Goal: Task Accomplishment & Management: Manage account settings

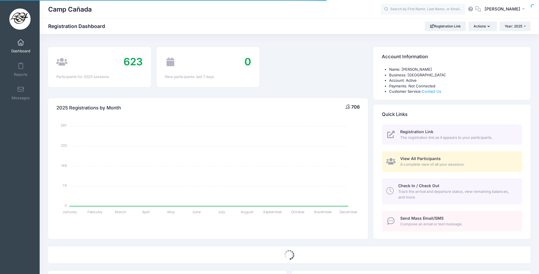
select select
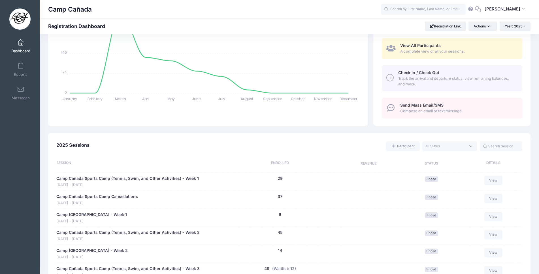
scroll to position [142, 0]
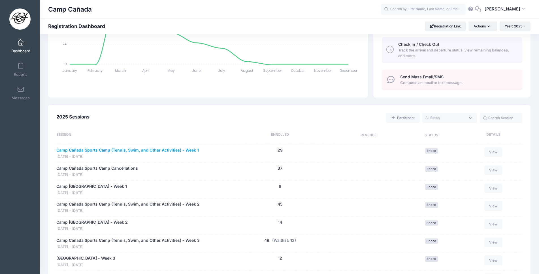
click at [164, 151] on link "Camp Cañada Sports Camp (Tennis, Swim, and Other Activities) - Week 1" at bounding box center [127, 150] width 142 height 6
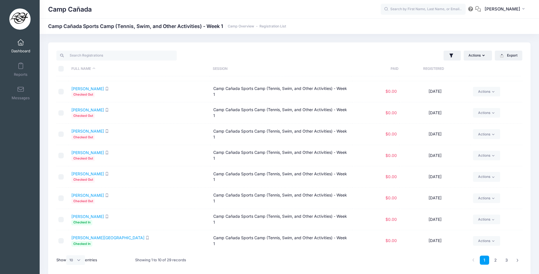
scroll to position [24, 0]
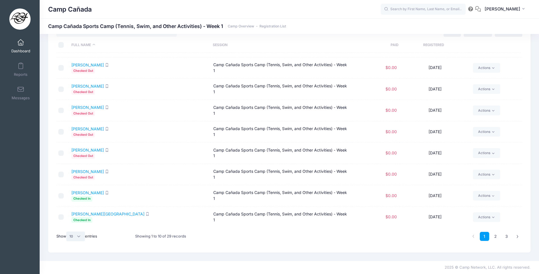
click at [81, 236] on select "All 10 25 50" at bounding box center [75, 237] width 19 height 10
select select "-1"
click at [67, 232] on select "All 10 25 50" at bounding box center [75, 237] width 19 height 10
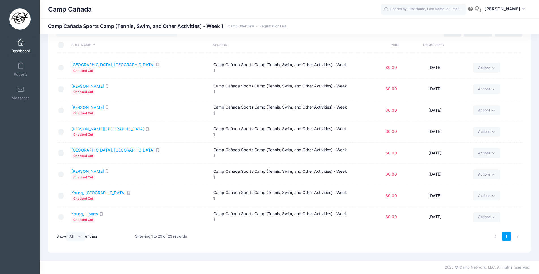
click at [23, 44] on link "Dashboard" at bounding box center [20, 46] width 27 height 20
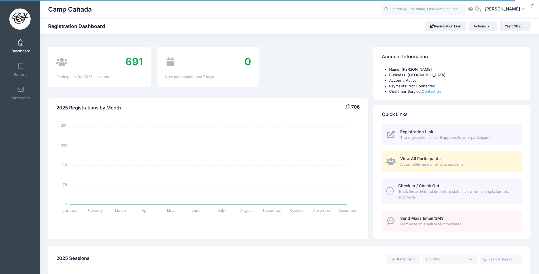
select select
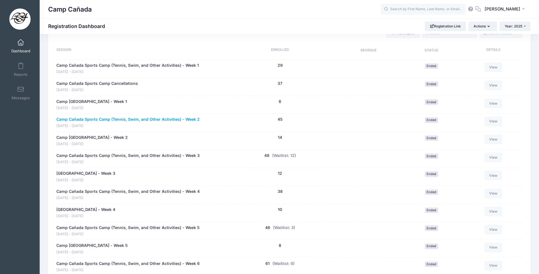
click at [185, 118] on link "Camp Cañada Sports Camp (Tennis, Swim, and Other Activities) - Week 2" at bounding box center [127, 120] width 143 height 6
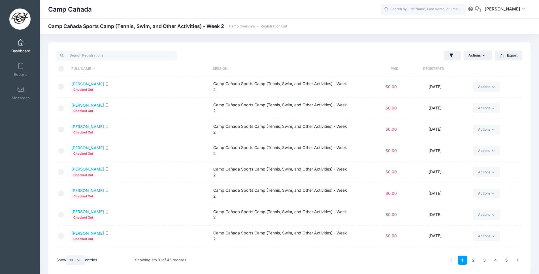
click at [75, 264] on select "All 10 25 50" at bounding box center [75, 261] width 19 height 10
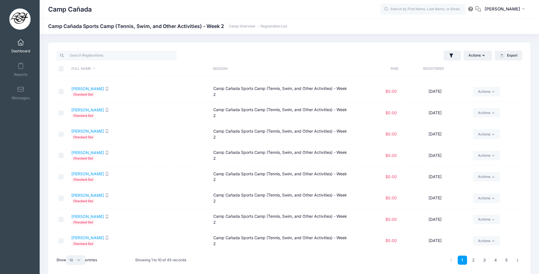
click at [75, 263] on select "All 10 25 50" at bounding box center [75, 261] width 19 height 10
click at [80, 259] on select "All 10 25 50" at bounding box center [75, 261] width 19 height 10
select select "-1"
click at [67, 256] on select "All 10 25 50" at bounding box center [75, 261] width 19 height 10
drag, startPoint x: 523, startPoint y: 105, endPoint x: 521, endPoint y: 110, distance: 4.4
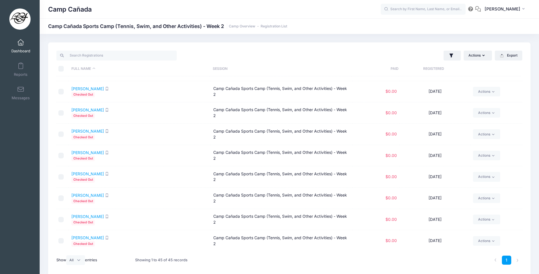
click at [521, 110] on div "Actions Assign Labels Send Email Send SMS Send Document Upload Reminder Request…" at bounding box center [289, 159] width 482 height 234
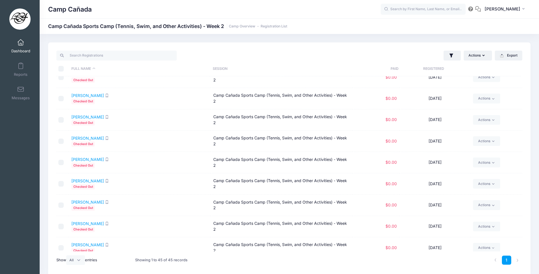
scroll to position [0, 0]
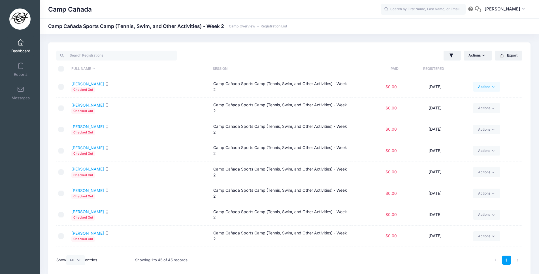
click at [492, 89] on link "Actions" at bounding box center [486, 87] width 27 height 10
click at [460, 67] on th "Registered" at bounding box center [433, 68] width 71 height 15
click at [453, 57] on icon "button" at bounding box center [451, 56] width 6 height 6
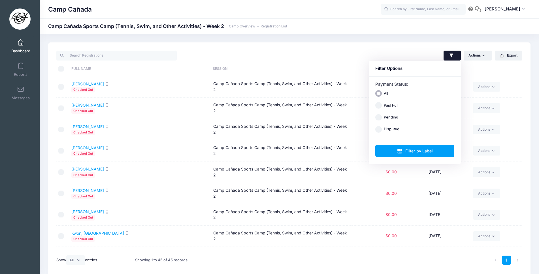
click at [378, 105] on input "Paid Full" at bounding box center [378, 105] width 7 height 7
radio input "true"
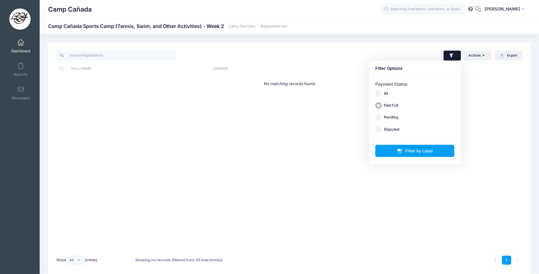
click at [399, 55] on div "Actions Assign Labels Send Email Send SMS Send Document Upload Reminder Request…" at bounding box center [407, 56] width 236 height 12
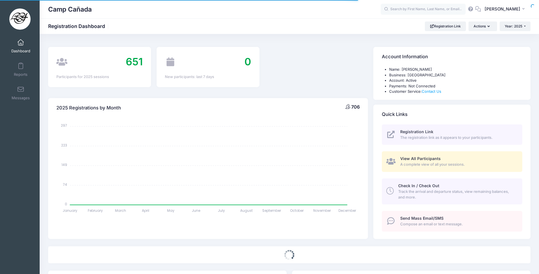
scroll to position [226, 0]
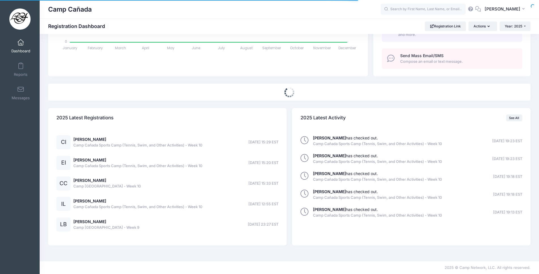
select select
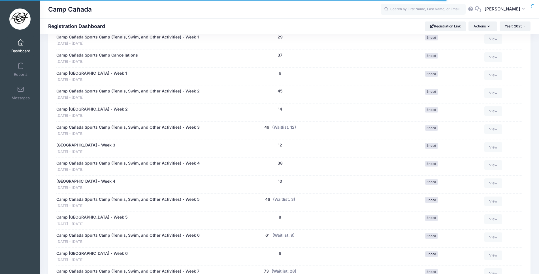
scroll to position [0, 0]
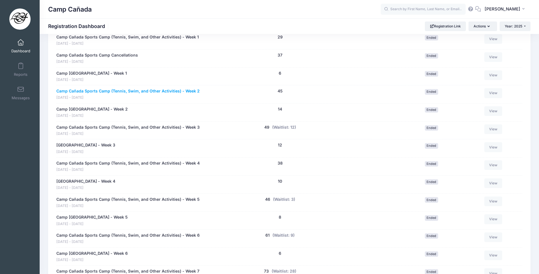
click at [196, 91] on link "Camp Cañada Sports Camp (Tennis, Swim, and Other Activities) - Week 2" at bounding box center [127, 91] width 143 height 6
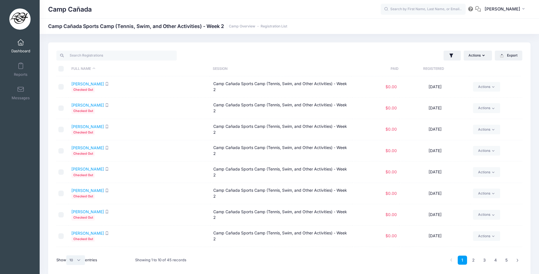
click at [73, 260] on select "All 10 25 50" at bounding box center [75, 261] width 19 height 10
select select "-1"
click at [67, 256] on select "All 10 25 50" at bounding box center [75, 261] width 19 height 10
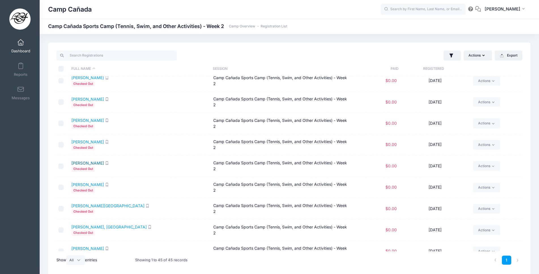
click at [91, 165] on link "Higgins, Ivy" at bounding box center [87, 163] width 33 height 5
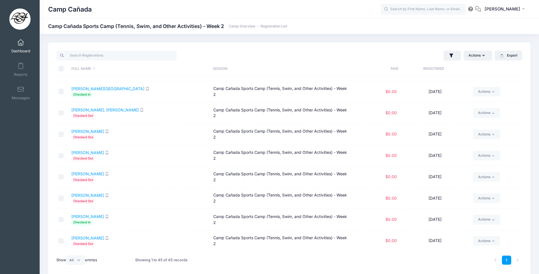
scroll to position [24, 0]
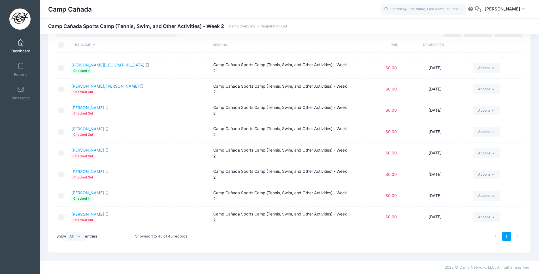
click at [21, 46] on span at bounding box center [21, 43] width 0 height 6
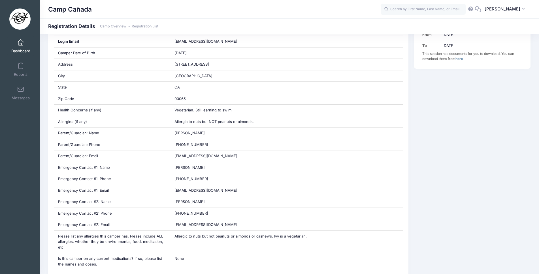
scroll to position [142, 0]
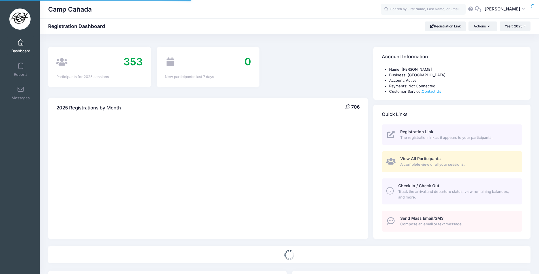
select select
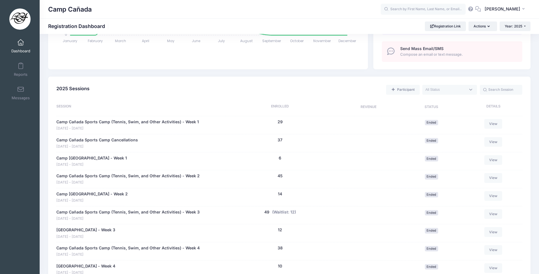
scroll to position [198, 0]
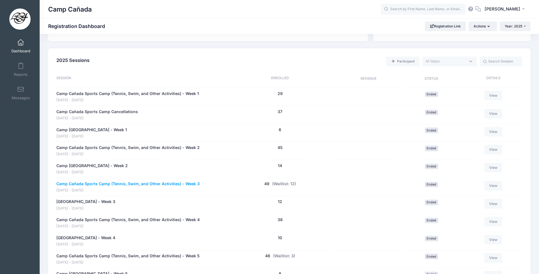
click at [195, 184] on link "Camp Cañada Sports Camp (Tennis, Swim, and Other Activities) - Week 3" at bounding box center [127, 184] width 143 height 6
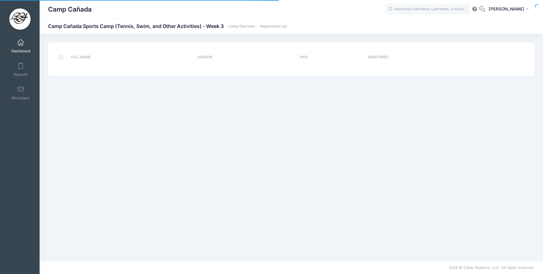
select select "10"
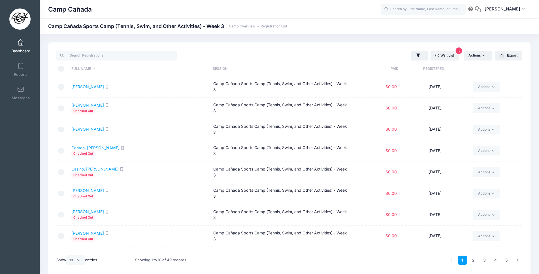
scroll to position [38, 0]
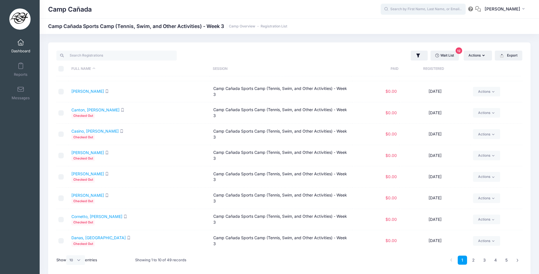
click at [411, 6] on input "text" at bounding box center [422, 9] width 85 height 11
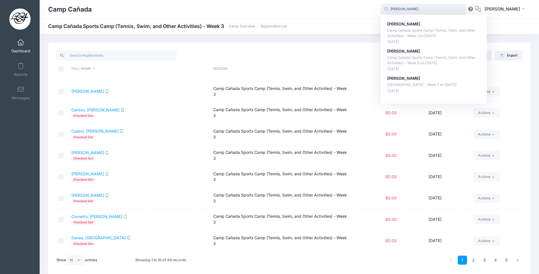
type input "tristan lee"
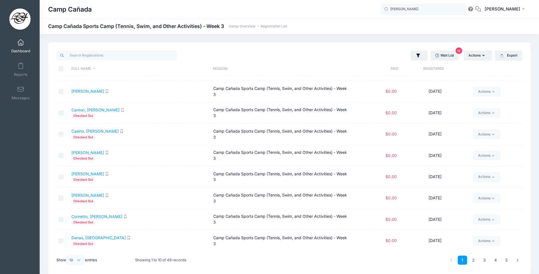
click at [21, 43] on span at bounding box center [21, 43] width 0 height 6
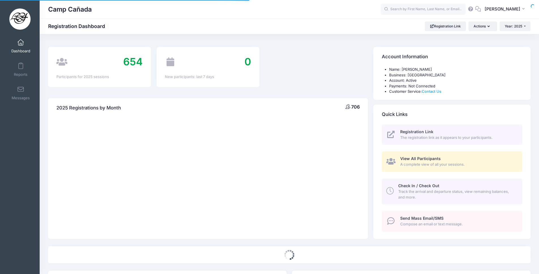
select select
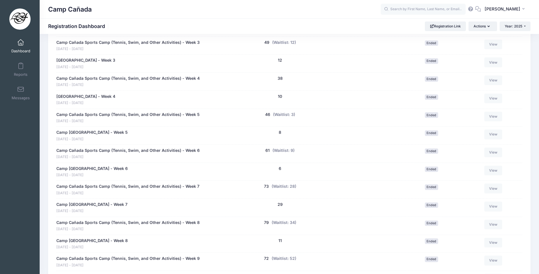
scroll to position [425, 0]
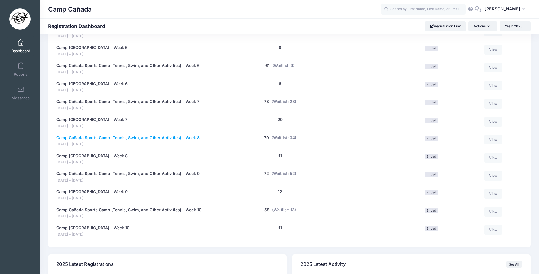
click at [190, 138] on link "Camp Cañada Sports Camp (Tennis, Swim, and Other Activities) - Week 8" at bounding box center [127, 138] width 143 height 6
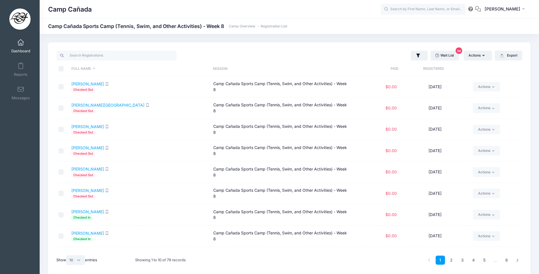
click at [79, 260] on select "All 10 25 50" at bounding box center [75, 261] width 19 height 10
select select "-1"
click at [67, 256] on select "All 10 25 50" at bounding box center [75, 261] width 19 height 10
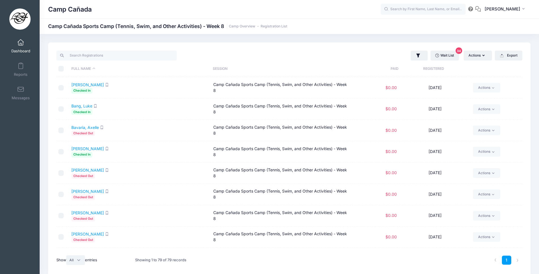
scroll to position [142, 0]
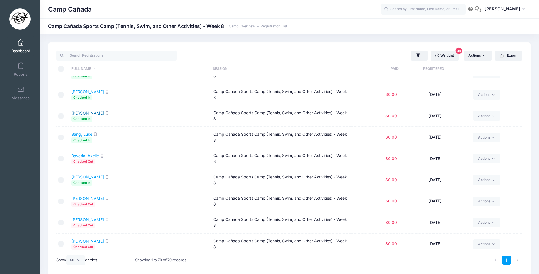
click at [92, 113] on link "Bang, Joshua" at bounding box center [87, 113] width 33 height 5
click at [85, 135] on link "Bang, Luke" at bounding box center [81, 134] width 21 height 5
click at [102, 198] on link "[PERSON_NAME]" at bounding box center [87, 198] width 33 height 5
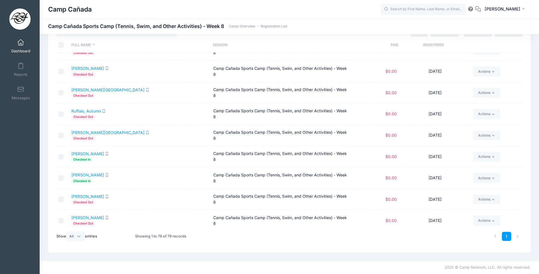
scroll to position [1361, 0]
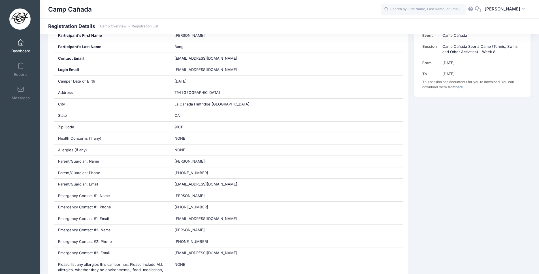
scroll to position [85, 0]
